Goal: Find specific page/section: Find specific page/section

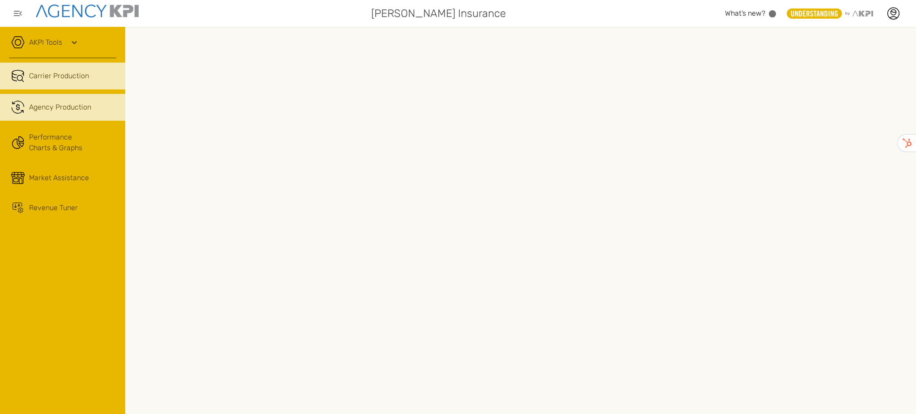
click at [49, 114] on link ".cls-1{fill:none;stroke:#221f20;stroke-linecap:round;stroke-linejoin:round;stro…" at bounding box center [62, 107] width 125 height 27
click at [84, 89] on link "Carrier Production" at bounding box center [62, 76] width 125 height 27
click at [72, 102] on span "Agency Production" at bounding box center [60, 107] width 62 height 11
click at [55, 47] on link "AKPI Tools" at bounding box center [45, 42] width 33 height 11
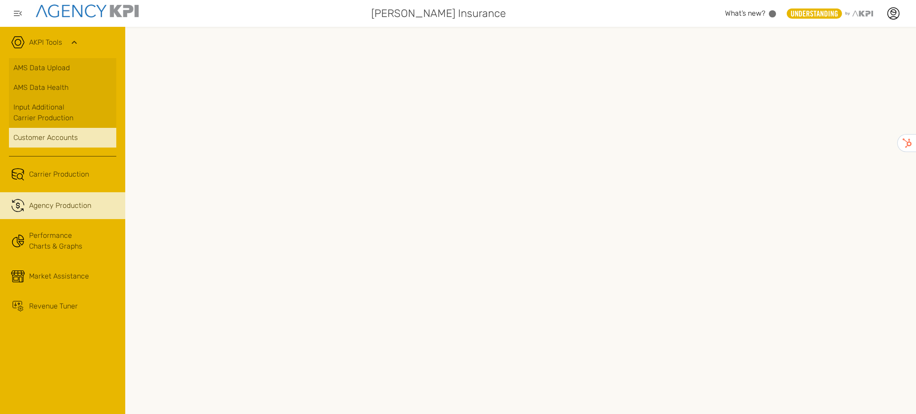
click at [36, 132] on div "Customer Accounts" at bounding box center [62, 137] width 98 height 11
click at [38, 205] on span "Agency Production" at bounding box center [60, 205] width 62 height 11
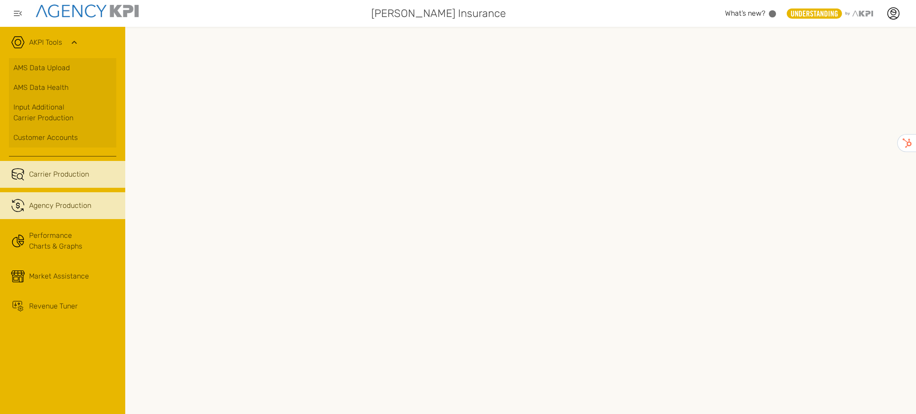
click at [47, 175] on span "Carrier Production" at bounding box center [59, 174] width 60 height 11
click at [52, 203] on span "Agency Production" at bounding box center [60, 205] width 62 height 11
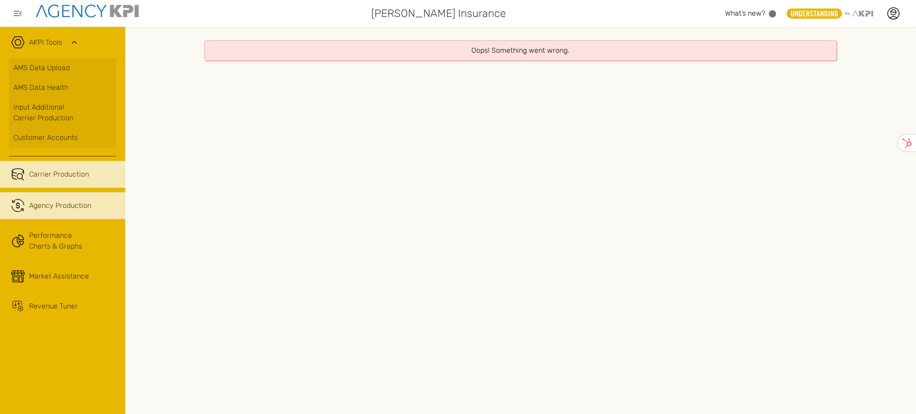
click at [42, 172] on span "Carrier Production" at bounding box center [59, 174] width 60 height 11
click at [56, 45] on link "AKPI Tools" at bounding box center [45, 42] width 33 height 11
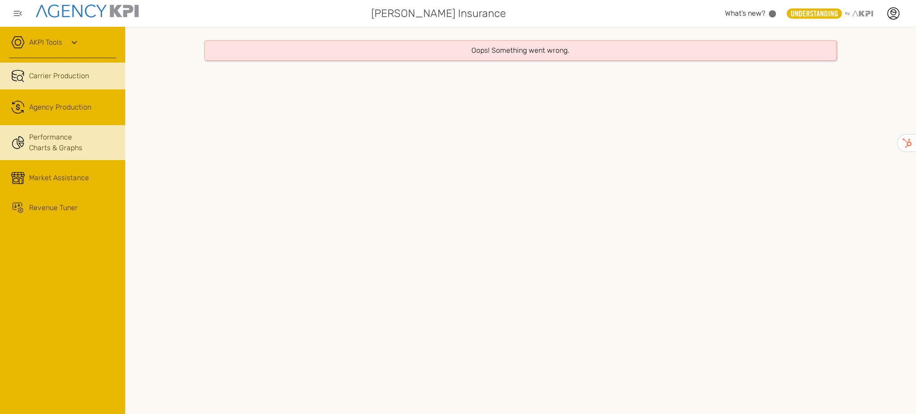
click at [39, 135] on link "Performance Charts & Graphs" at bounding box center [62, 142] width 125 height 35
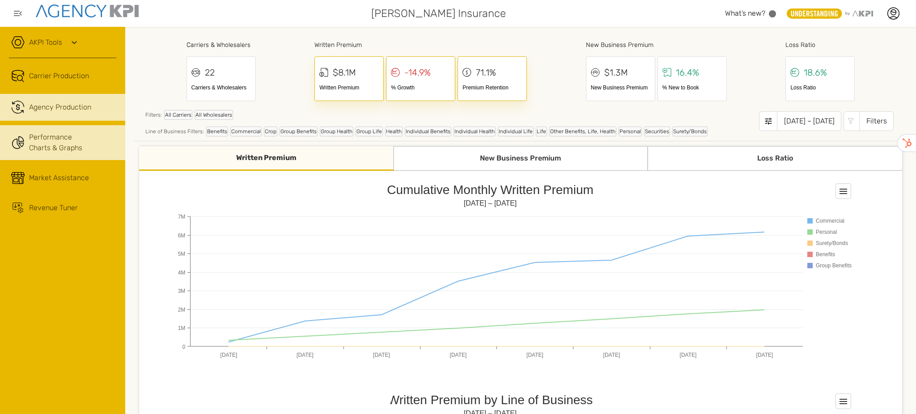
click at [70, 108] on span "Agency Production" at bounding box center [60, 107] width 62 height 11
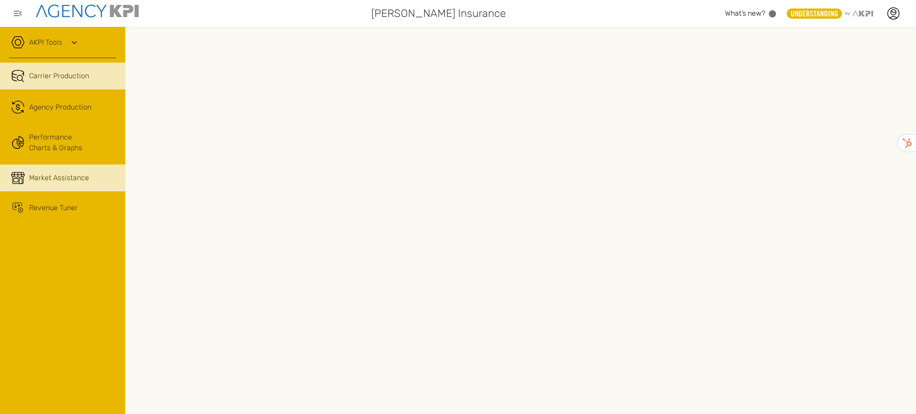
click at [75, 182] on span "Market Assistance" at bounding box center [59, 178] width 60 height 11
